Goal: Information Seeking & Learning: Learn about a topic

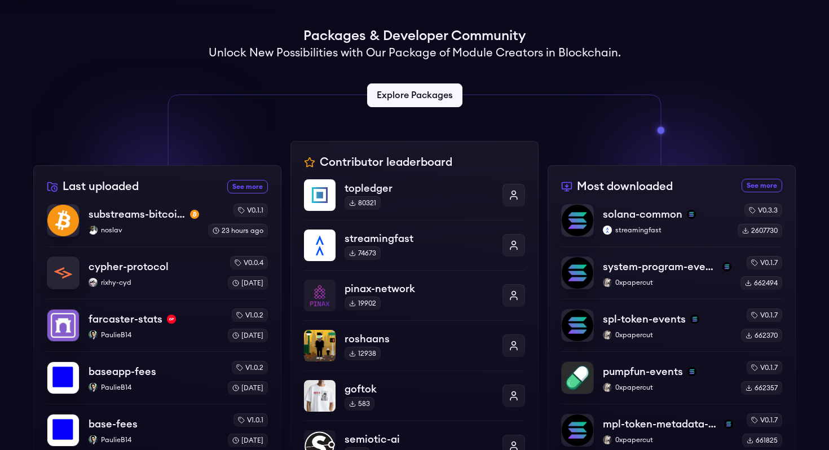
scroll to position [231, 0]
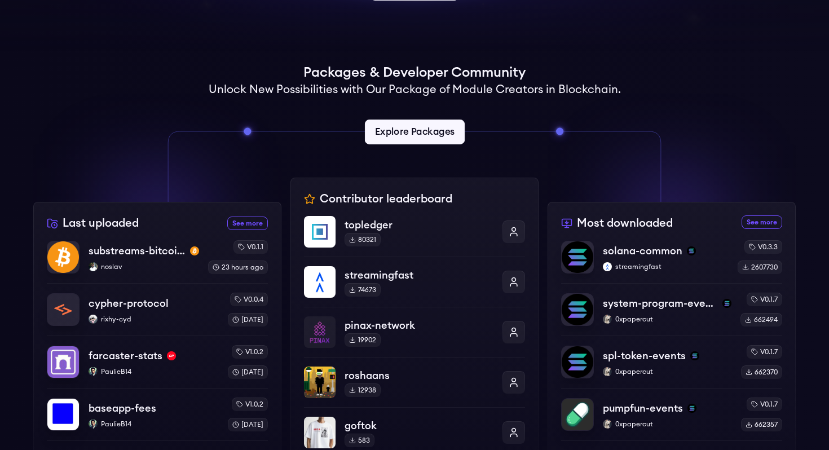
click at [412, 128] on link "Explore Packages" at bounding box center [414, 132] width 100 height 25
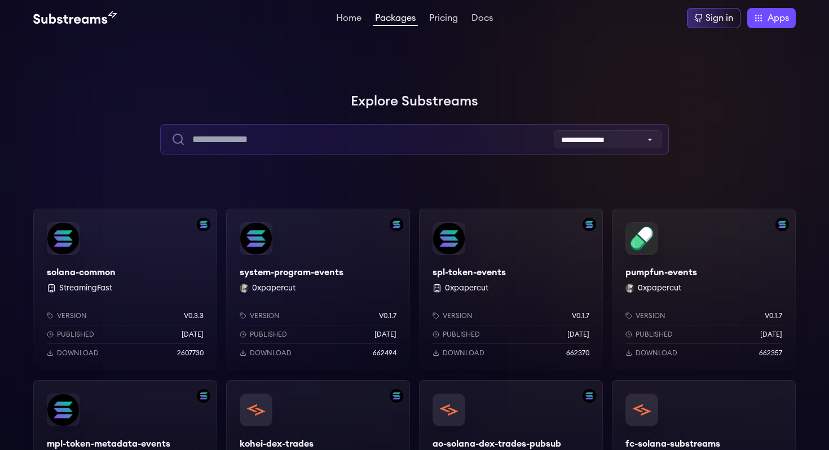
click at [421, 139] on input "text" at bounding box center [414, 139] width 508 height 30
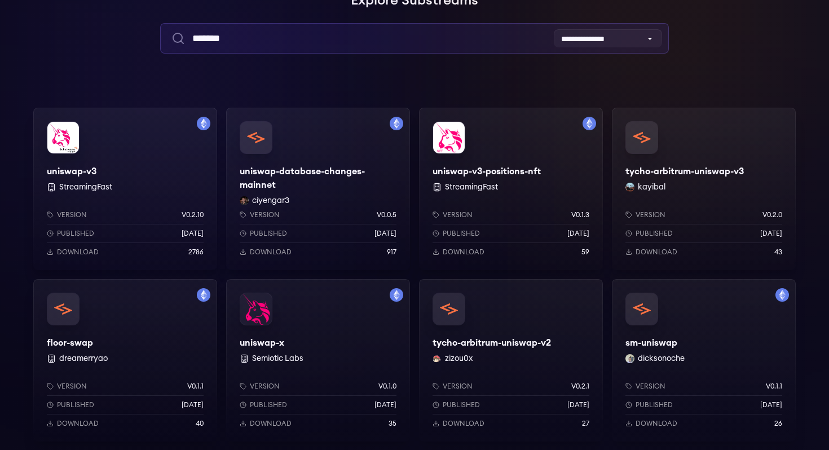
scroll to position [114, 0]
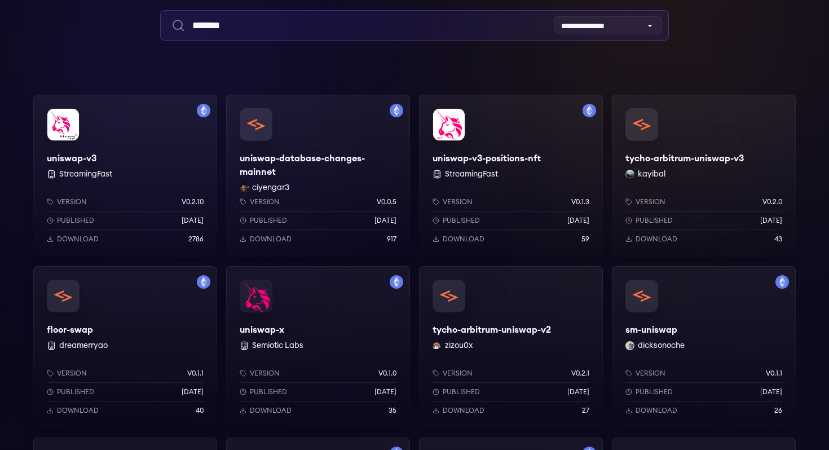
type input "*******"
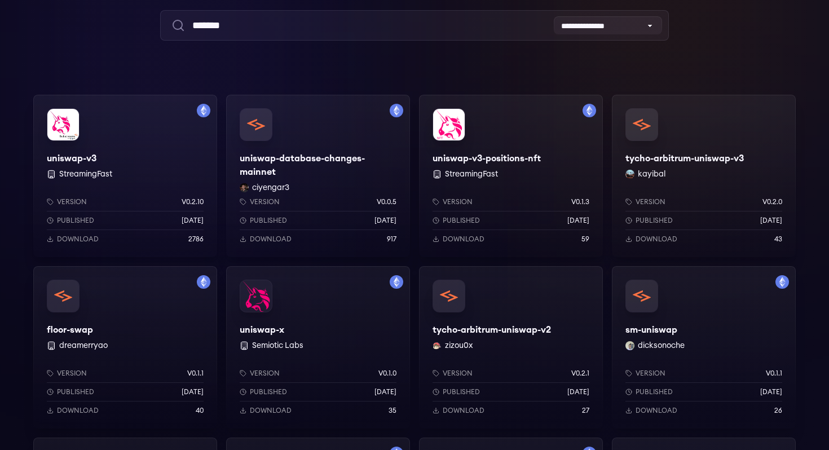
click at [125, 135] on div "uniswap-v3 StreamingFast Version v0.2.10 Published 1 years ago Download 2786" at bounding box center [125, 176] width 184 height 162
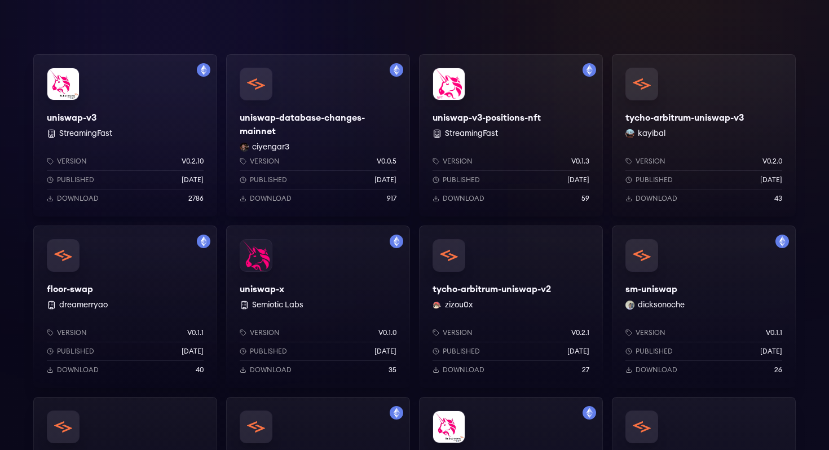
scroll to position [130, 0]
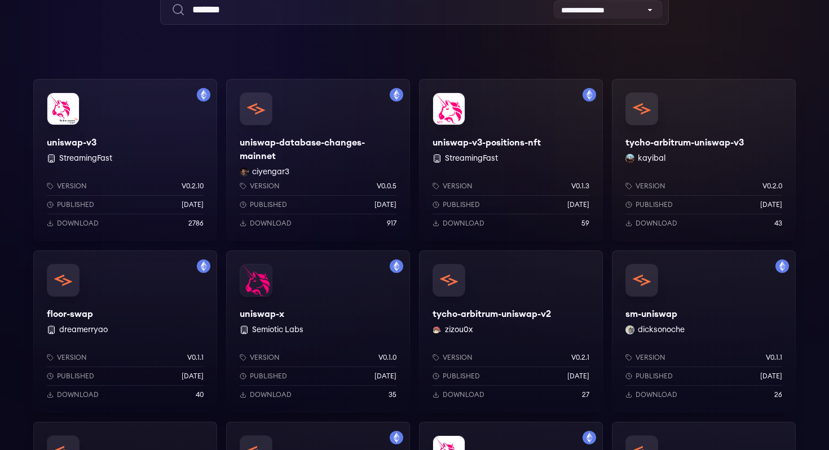
click at [135, 125] on div "uniswap-v3 StreamingFast Version v0.2.10 Published 1 years ago Download 2786" at bounding box center [125, 160] width 184 height 162
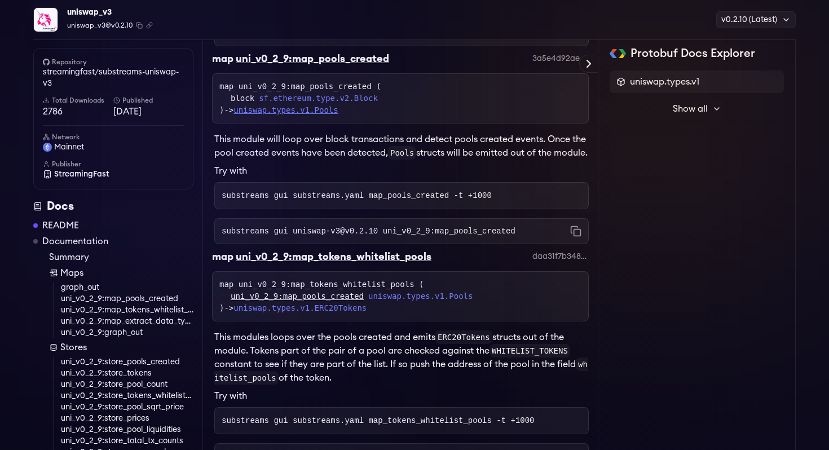
scroll to position [1068, 0]
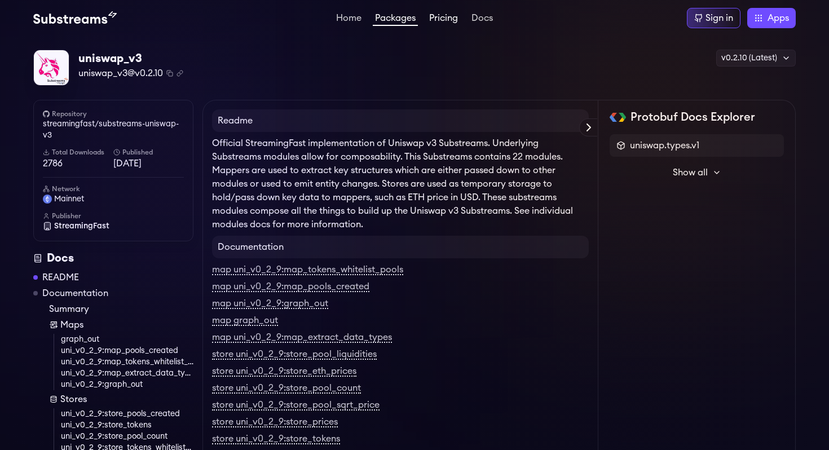
click at [441, 23] on link "Pricing" at bounding box center [443, 19] width 33 height 11
click at [520, 56] on div "uniswap_v3 uniswap_v3@v0.2.10 Copied! Copied! v0.2.10 (Latest) v0.2.11 v0.2.10 …" at bounding box center [414, 68] width 762 height 37
